Goal: Task Accomplishment & Management: Complete application form

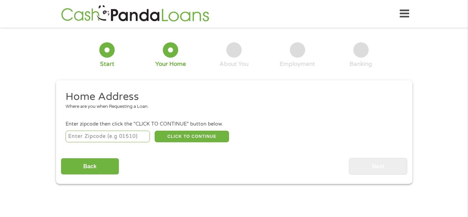
click at [135, 140] on input "number" at bounding box center [107, 137] width 84 height 12
type input "32446"
click at [176, 134] on button "CLICK TO CONTINUE" at bounding box center [192, 137] width 74 height 12
type input "32446"
type input "[PERSON_NAME]"
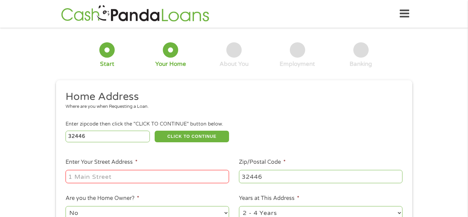
click at [117, 181] on input "Enter Your Street Address *" at bounding box center [146, 176] width 163 height 13
type input "[STREET_ADDRESS]"
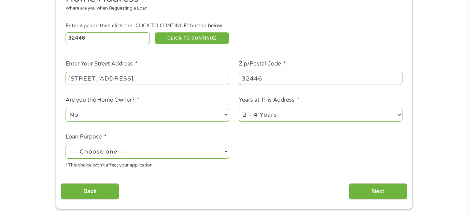
scroll to position [115, 0]
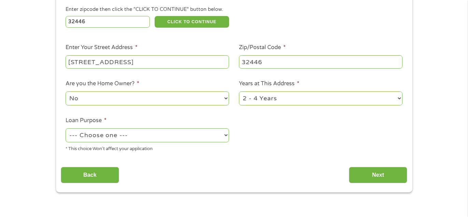
click at [131, 97] on select "No Yes" at bounding box center [146, 98] width 163 height 14
select select "yes"
click at [65, 92] on select "No Yes" at bounding box center [146, 98] width 163 height 14
click at [278, 99] on select "1 Year or less 1 - 2 Years 2 - 4 Years Over 4 Years" at bounding box center [320, 98] width 163 height 14
select select "60months"
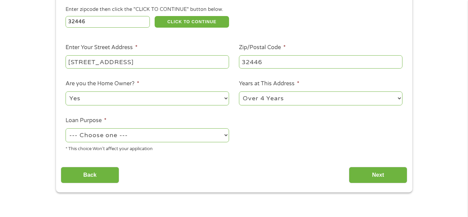
click at [239, 92] on select "1 Year or less 1 - 2 Years 2 - 4 Years Over 4 Years" at bounding box center [320, 98] width 163 height 14
click at [158, 139] on select "--- Choose one --- Pay Bills Debt Consolidation Home Improvement Major Purchase…" at bounding box center [146, 135] width 163 height 14
select select "medicalexpenses"
click at [65, 129] on select "--- Choose one --- Pay Bills Debt Consolidation Home Improvement Major Purchase…" at bounding box center [146, 135] width 163 height 14
click at [370, 177] on input "Next" at bounding box center [378, 175] width 58 height 17
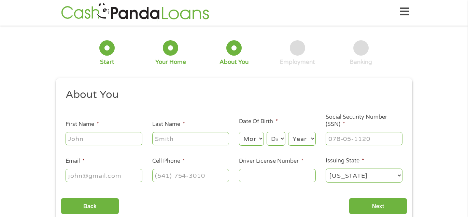
scroll to position [0, 0]
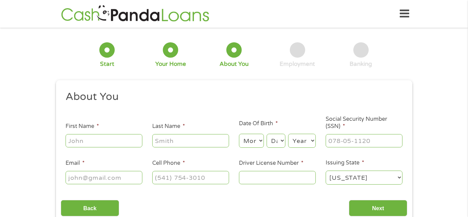
click at [114, 144] on input "First Name *" at bounding box center [103, 140] width 77 height 13
type input "[PERSON_NAME]"
click at [252, 149] on div "Month Month 1 2 3 4 5 6 7 8 9 10 11 12" at bounding box center [251, 141] width 25 height 16
click at [254, 145] on select "Month 1 2 3 4 5 6 7 8 9 10 11 12" at bounding box center [251, 141] width 25 height 14
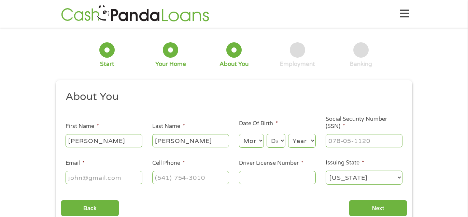
select select "11"
click at [239, 134] on select "Month 1 2 3 4 5 6 7 8 9 10 11 12" at bounding box center [251, 141] width 25 height 14
click at [275, 140] on select "Day 1 2 3 4 5 6 7 8 9 10 11 12 13 14 15 16 17 18 19 20 21 22 23 24 25 26 27 28 …" at bounding box center [275, 141] width 18 height 14
select select "5"
click at [267, 134] on select "Day 1 2 3 4 5 6 7 8 9 10 11 12 13 14 15 16 17 18 19 20 21 22 23 24 25 26 27 28 …" at bounding box center [275, 141] width 18 height 14
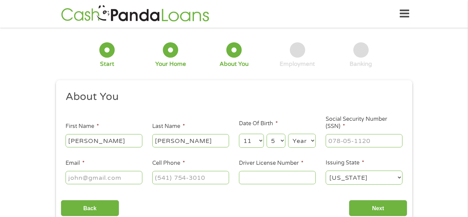
click at [299, 141] on select "Year [DATE] 2006 2005 2004 2003 2002 2001 2000 1999 1998 1997 1996 1995 1994 19…" at bounding box center [302, 141] width 28 height 14
select select "1979"
click at [288, 134] on select "Year [DATE] 2006 2005 2004 2003 2002 2001 2000 1999 1998 1997 1996 1995 1994 19…" at bounding box center [302, 141] width 28 height 14
drag, startPoint x: 340, startPoint y: 146, endPoint x: 341, endPoint y: 139, distance: 7.0
click at [341, 145] on input "___-__-____" at bounding box center [363, 140] width 77 height 13
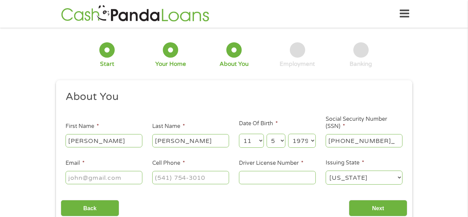
type input "420-29-2734"
click at [126, 181] on input "Email *" at bounding box center [103, 177] width 77 height 13
type input "[EMAIL_ADDRESS][DOMAIN_NAME]"
click at [182, 182] on input "(___) ___-____" at bounding box center [190, 177] width 77 height 13
type input "[PHONE_NUMBER]"
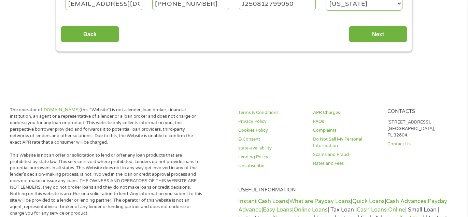
scroll to position [191, 0]
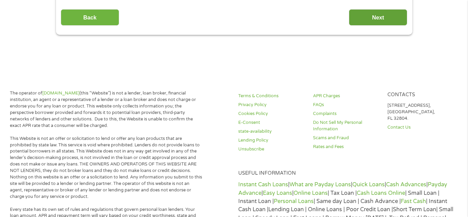
type input "J250812799050"
click at [406, 10] on input "Next" at bounding box center [378, 17] width 58 height 17
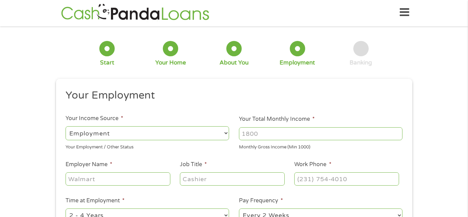
scroll to position [0, 0]
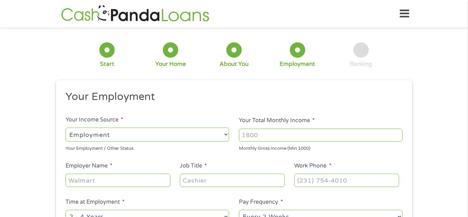
click at [203, 138] on select "--- Choose one --- Employment [DEMOGRAPHIC_DATA] Benefits" at bounding box center [146, 135] width 163 height 14
select select "selfEmployed"
click at [65, 128] on select "--- Choose one --- Employment [DEMOGRAPHIC_DATA] Benefits" at bounding box center [146, 135] width 163 height 14
click at [284, 133] on input "Your Total Monthly Income *" at bounding box center [320, 135] width 163 height 13
type input "4000"
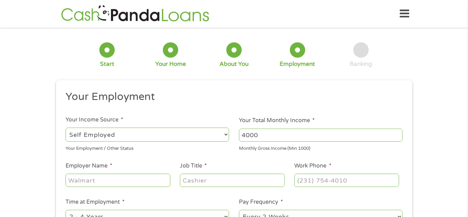
click at [136, 183] on input "Employer Name *" at bounding box center [117, 180] width 104 height 13
type input "[PERSON_NAME]"
type input "Hair braider"
type input "[PHONE_NUMBER]"
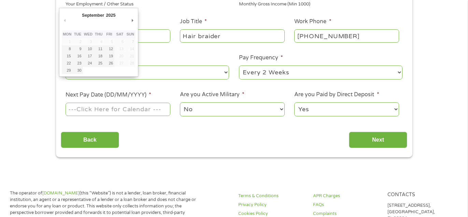
scroll to position [145, 0]
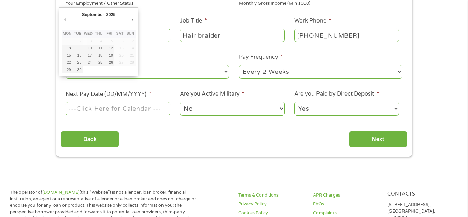
click at [253, 70] on select "--- Choose one --- Every 2 Weeks Every Week Monthly Semi-Monthly" at bounding box center [320, 72] width 163 height 14
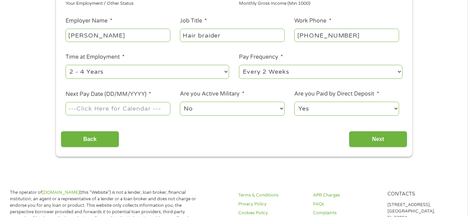
select select "weekly"
click at [239, 65] on select "--- Choose one --- Every 2 Weeks Every Week Monthly Semi-Monthly" at bounding box center [320, 72] width 163 height 14
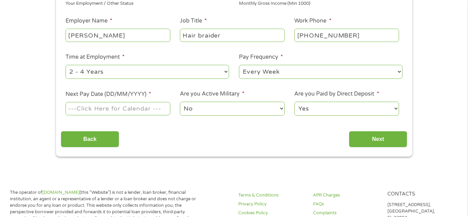
click at [126, 104] on input "Next Pay Date (DD/MM/YYYY) *" at bounding box center [117, 108] width 104 height 13
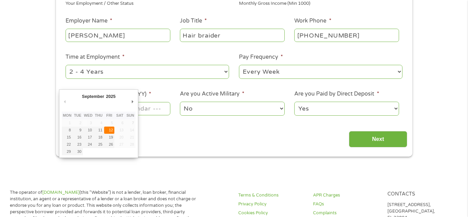
type input "[DATE]"
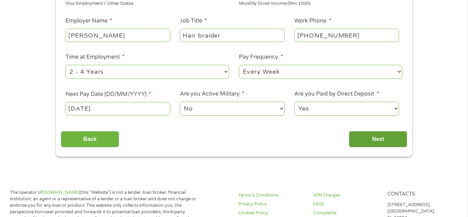
click at [383, 142] on input "Next" at bounding box center [378, 139] width 58 height 17
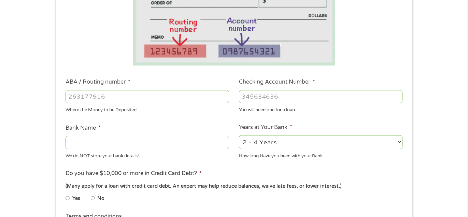
scroll to position [152, 0]
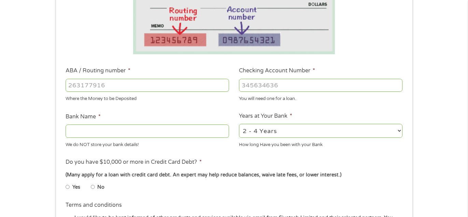
click at [131, 82] on input "ABA / Routing number *" at bounding box center [146, 85] width 163 height 13
type input "262183749"
type input "ARMY AVIATION CNTR FED C U"
type input "262183749"
type input "305750798"
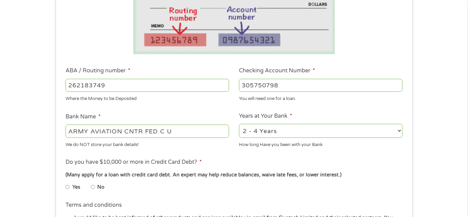
click at [94, 188] on input "No" at bounding box center [93, 186] width 4 height 11
radio input "true"
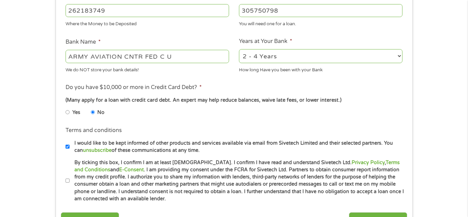
scroll to position [267, 0]
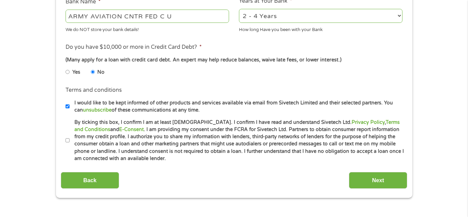
click at [68, 140] on input "By ticking this box, I confirm I am at least [DEMOGRAPHIC_DATA]. I confirm I ha…" at bounding box center [67, 140] width 4 height 11
checkbox input "true"
click at [381, 181] on input "Next" at bounding box center [378, 180] width 58 height 17
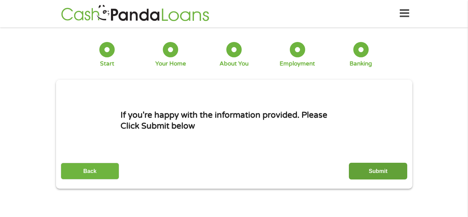
scroll to position [0, 0]
click at [372, 173] on input "Submit" at bounding box center [378, 171] width 58 height 17
